Goal: Use online tool/utility

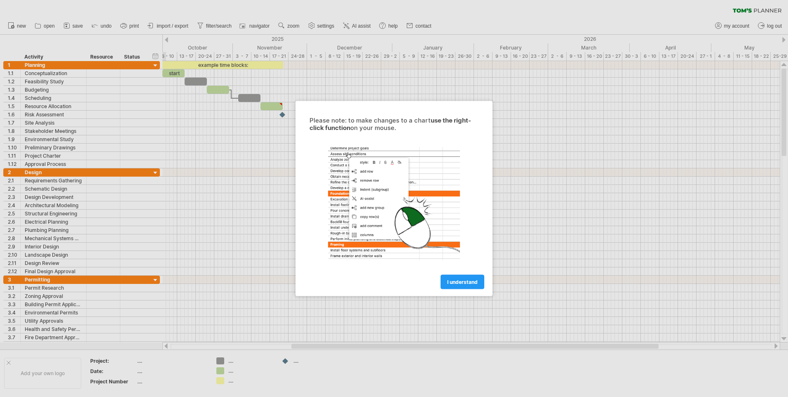
click at [472, 282] on span "I understand" at bounding box center [462, 282] width 31 height 6
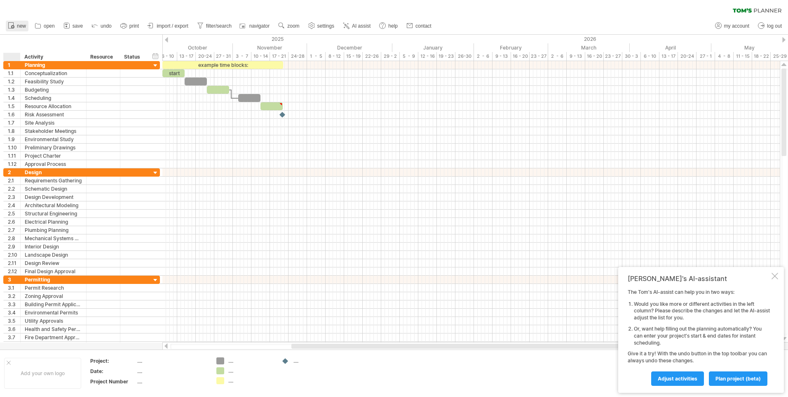
click at [20, 29] on link "new" at bounding box center [17, 26] width 23 height 11
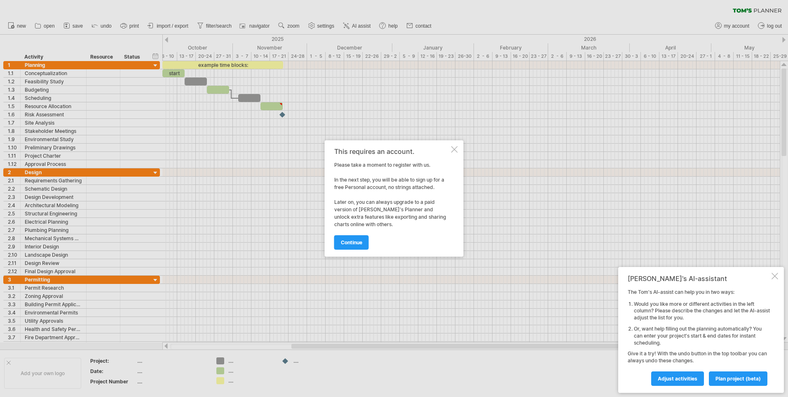
click at [120, 21] on div at bounding box center [394, 198] width 788 height 397
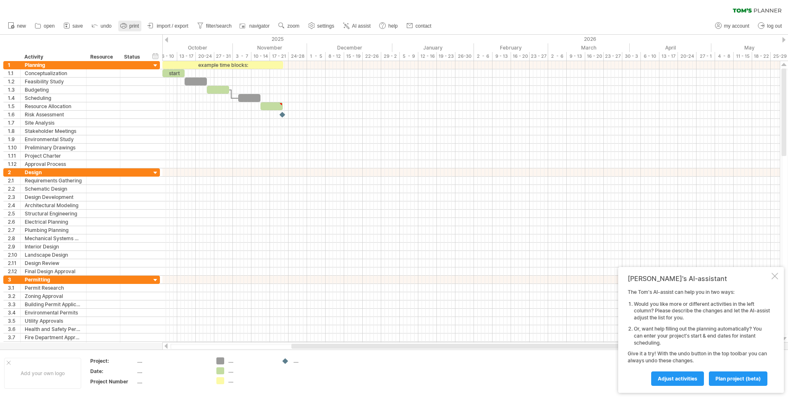
click at [127, 23] on icon at bounding box center [124, 25] width 8 height 8
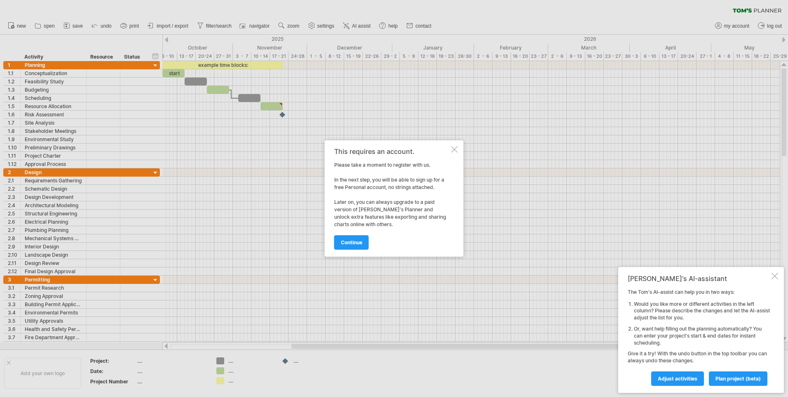
click at [458, 147] on div "This requires an account. Please take a moment to register with us. In the next…" at bounding box center [394, 198] width 139 height 116
click at [348, 237] on link "continue" at bounding box center [351, 242] width 35 height 14
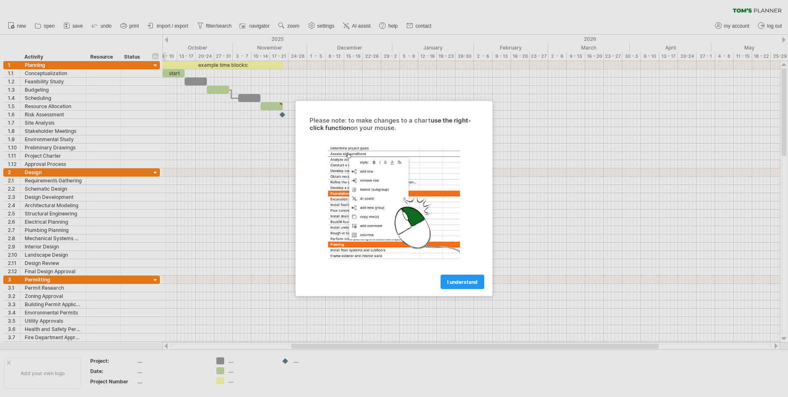
click at [463, 284] on link "I understand" at bounding box center [463, 282] width 44 height 14
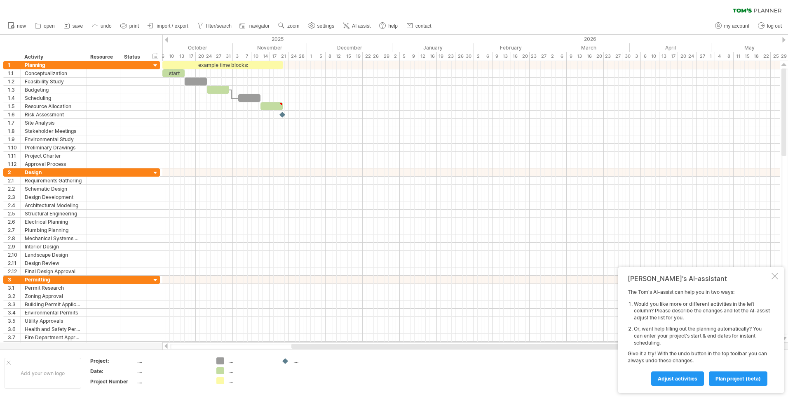
click at [138, 26] on span "print" at bounding box center [133, 26] width 9 height 6
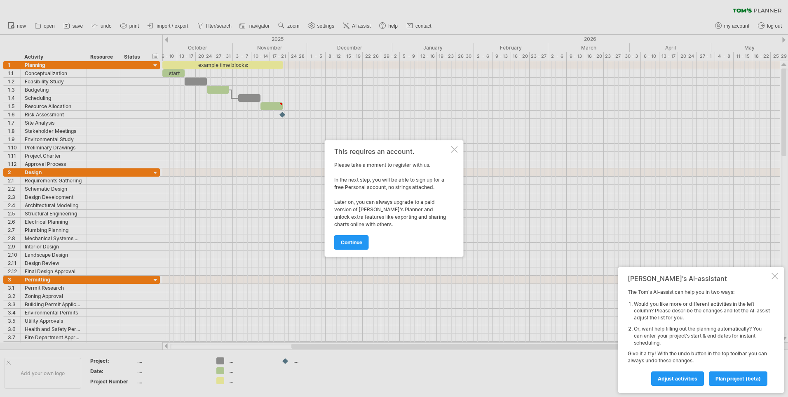
click at [455, 148] on div at bounding box center [454, 149] width 7 height 7
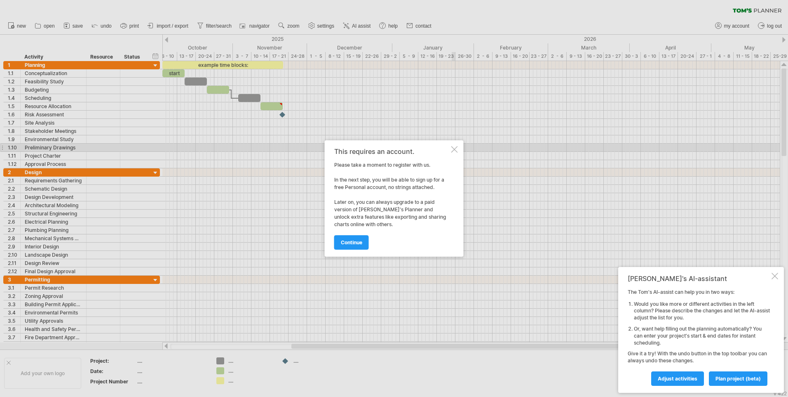
click at [456, 150] on div at bounding box center [454, 149] width 7 height 7
